Goal: Information Seeking & Learning: Learn about a topic

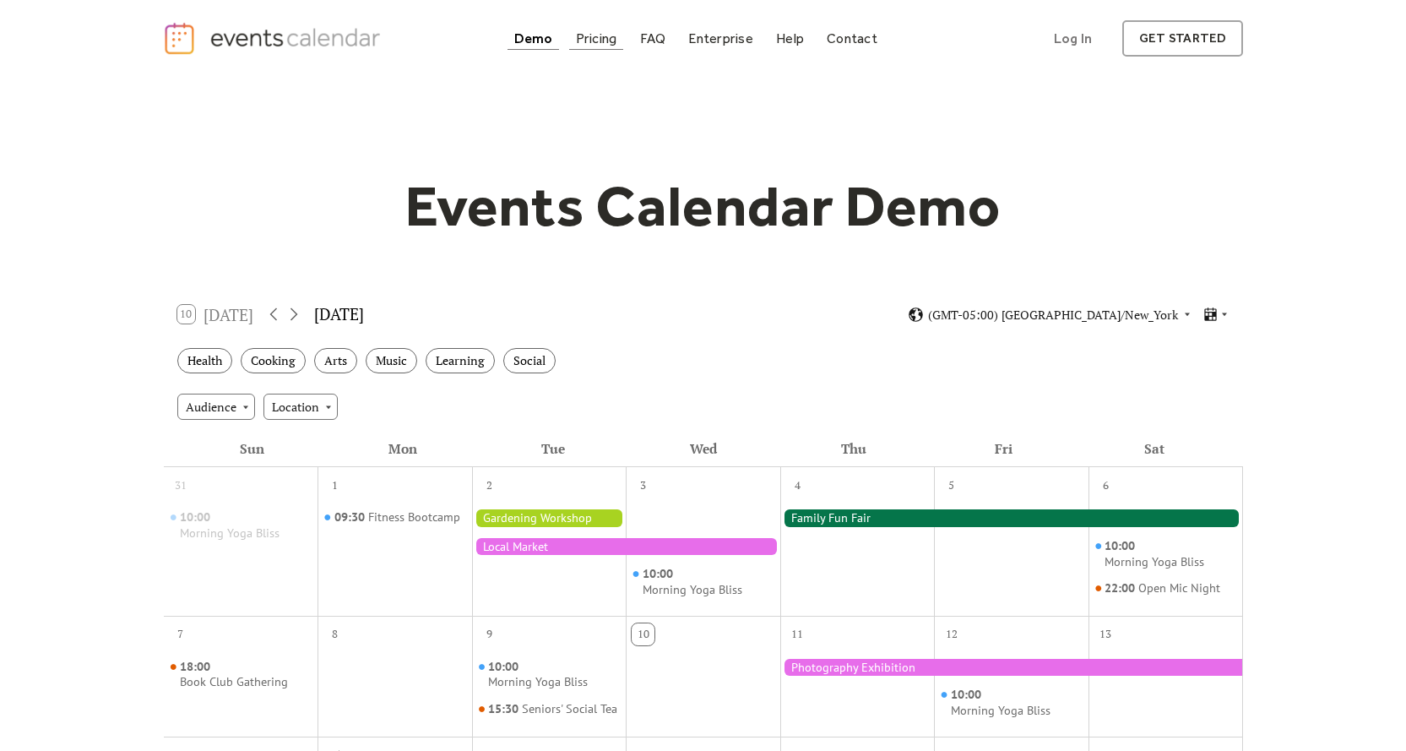
click at [602, 42] on div "Pricing" at bounding box center [596, 38] width 41 height 9
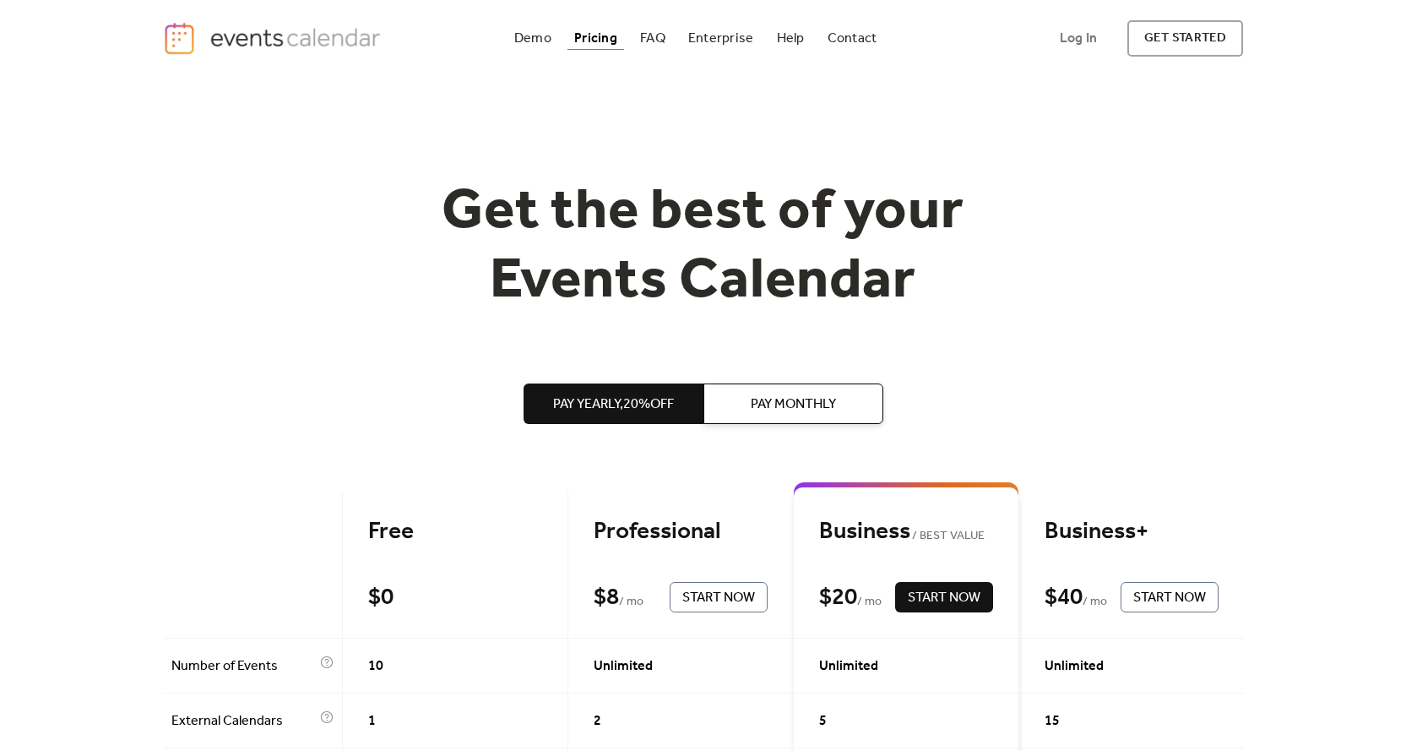
drag, startPoint x: 1415, startPoint y: 92, endPoint x: 1209, endPoint y: -102, distance: 282.6
click at [1209, 0] on html "Demo Pricing FAQ Enterprise Help Contact Log In Get Started Log In get started …" at bounding box center [703, 375] width 1406 height 751
click at [654, 35] on div "FAQ" at bounding box center [652, 38] width 25 height 9
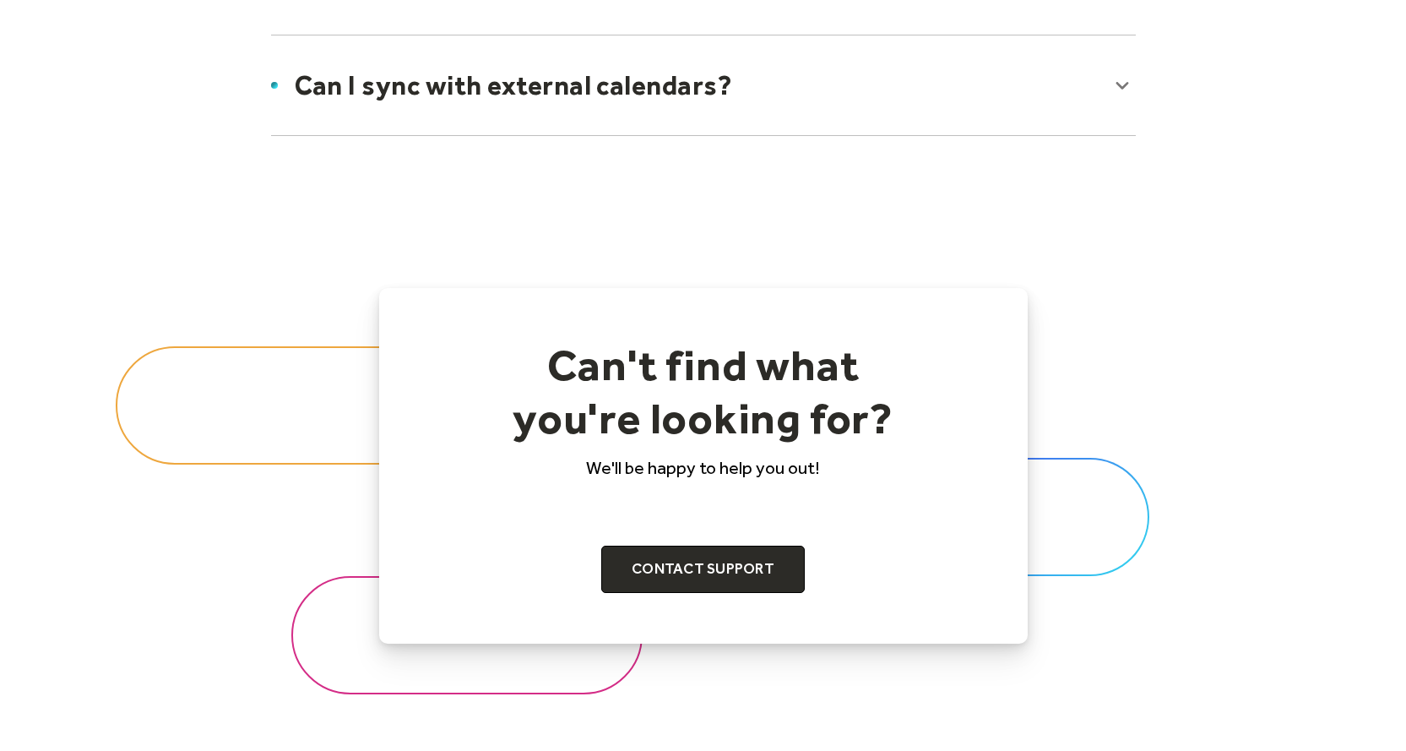
scroll to position [1581, 0]
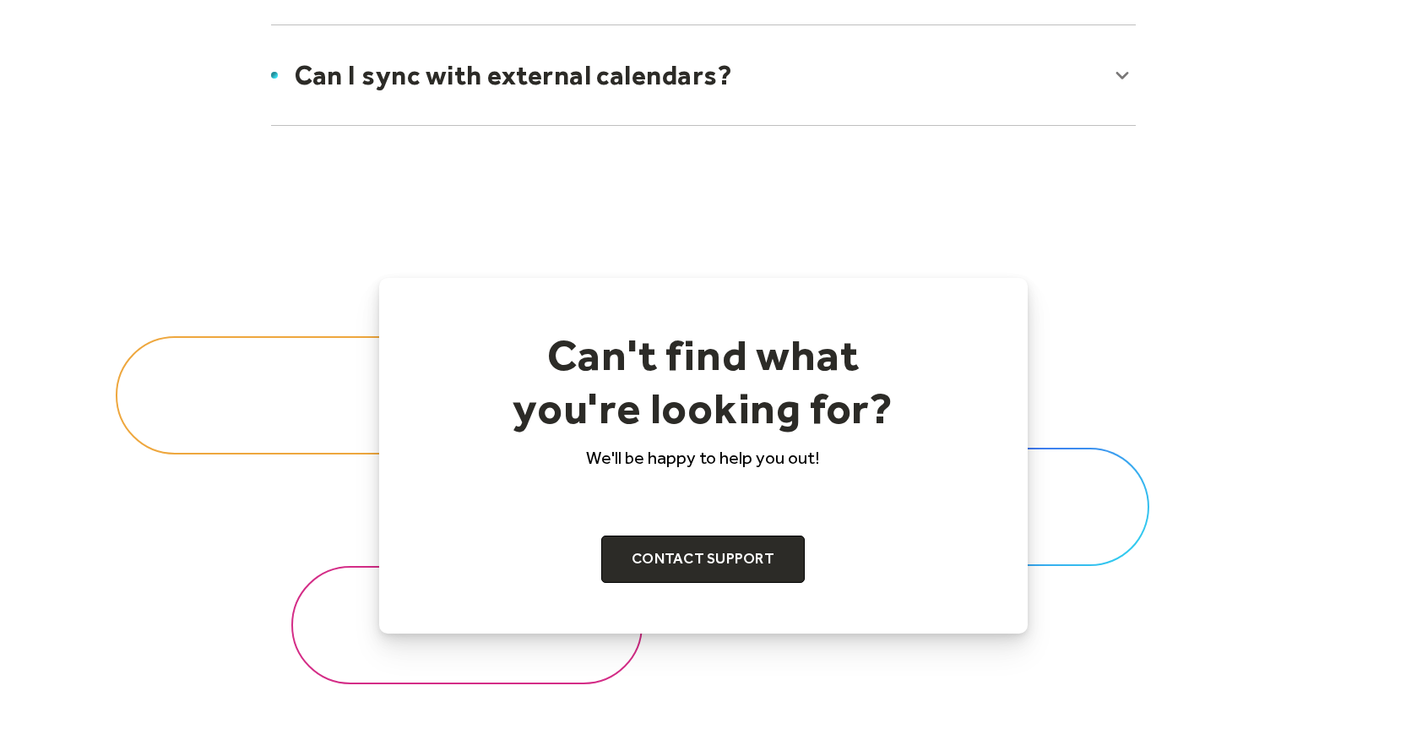
click at [1123, 76] on div at bounding box center [703, 75] width 899 height 103
